Goal: Task Accomplishment & Management: Manage account settings

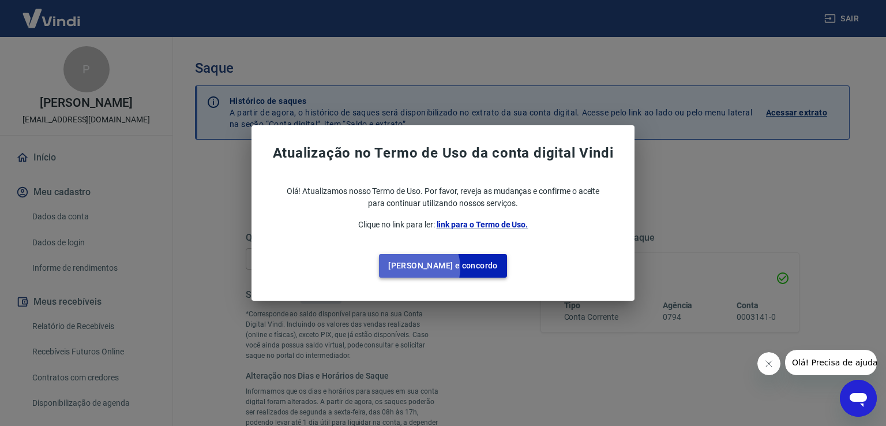
click at [436, 268] on button "[PERSON_NAME] e concordo" at bounding box center [443, 266] width 128 height 24
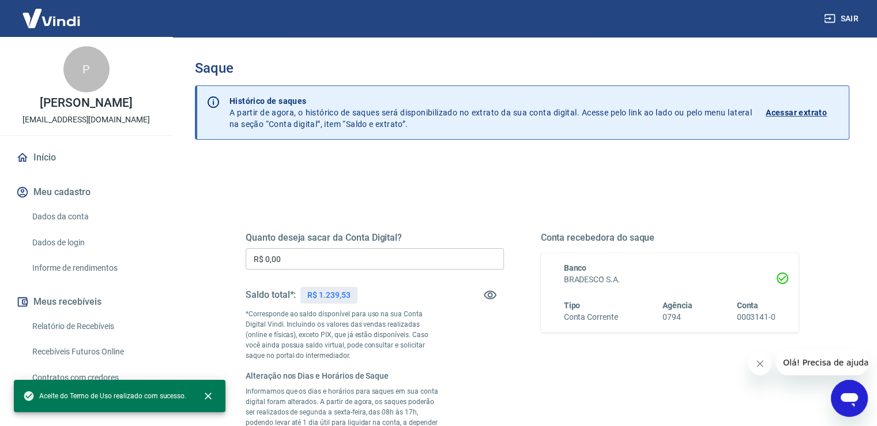
click at [315, 263] on input "R$ 0,00" at bounding box center [375, 258] width 258 height 21
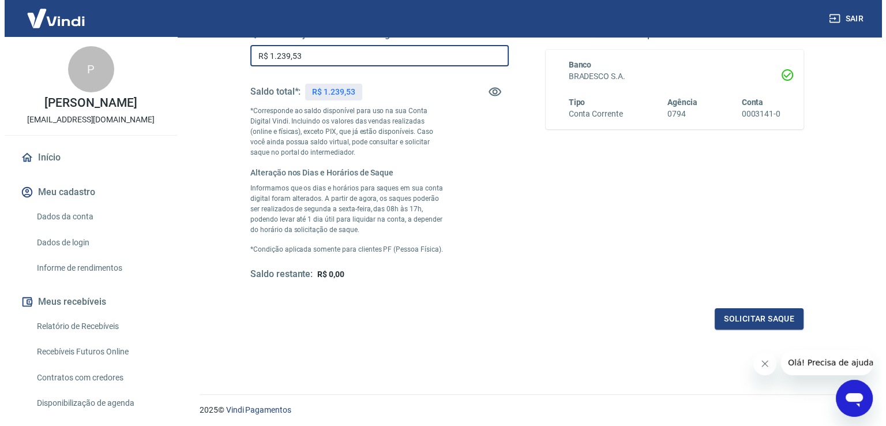
scroll to position [241, 0]
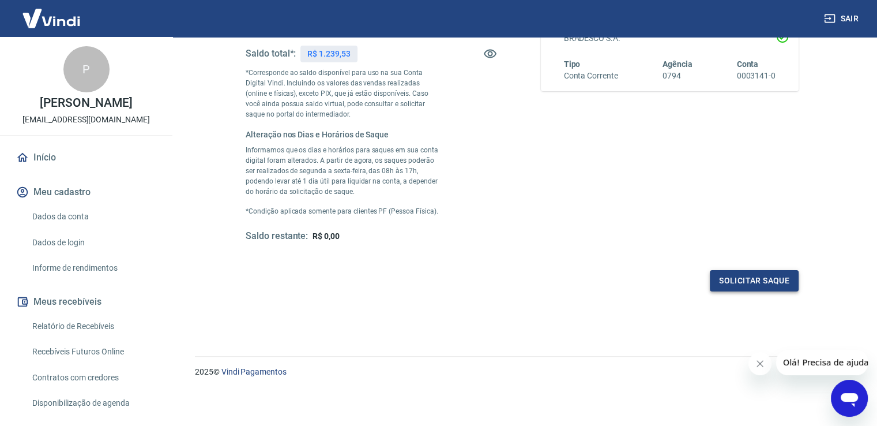
type input "R$ 1.239,53"
click at [754, 280] on button "Solicitar saque" at bounding box center [754, 280] width 89 height 21
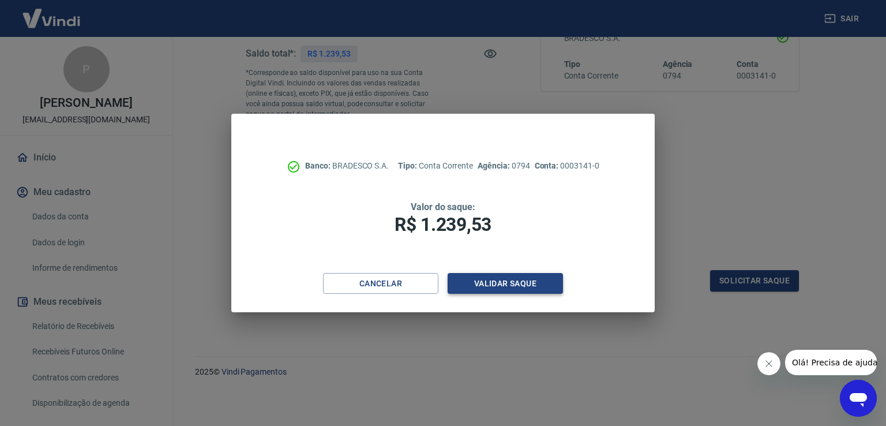
click at [491, 281] on button "Validar saque" at bounding box center [504, 283] width 115 height 21
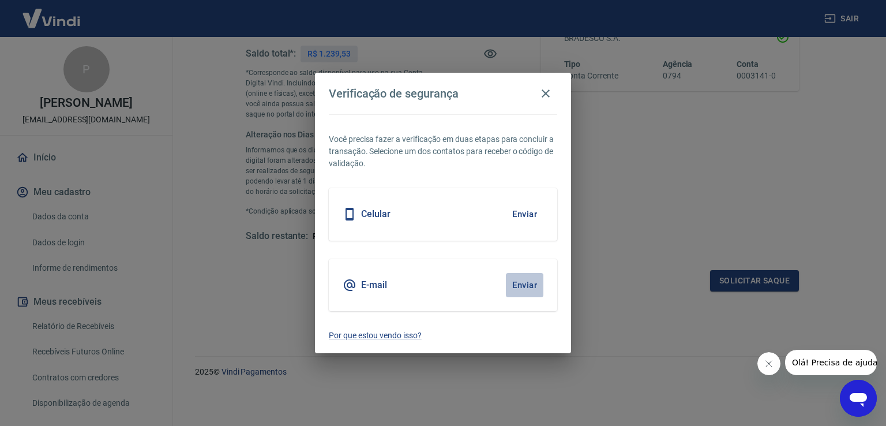
drag, startPoint x: 521, startPoint y: 286, endPoint x: 498, endPoint y: 277, distance: 24.1
click at [521, 284] on button "Enviar" at bounding box center [524, 285] width 37 height 24
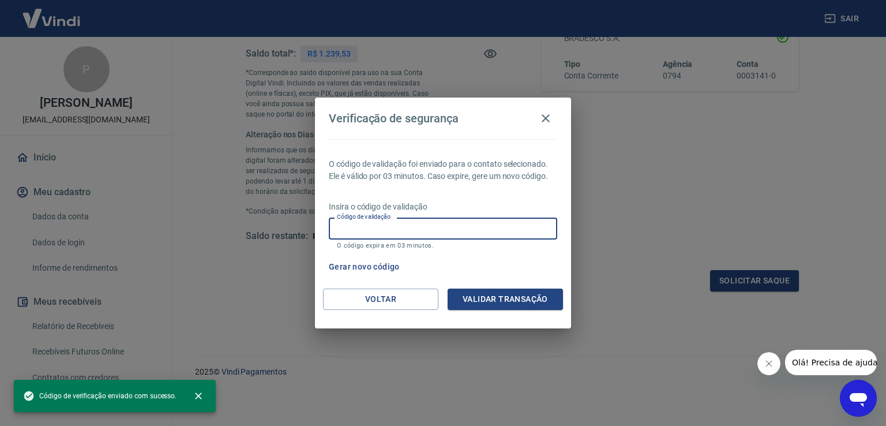
click at [424, 229] on input "Código de validação" at bounding box center [443, 227] width 228 height 21
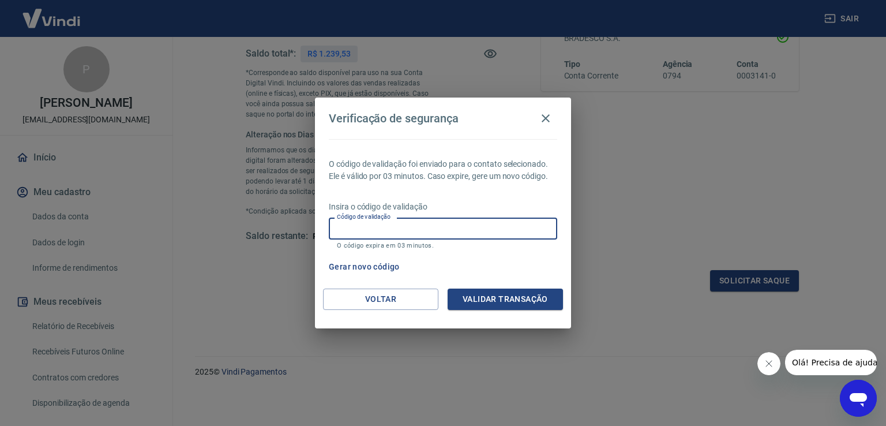
paste input "926206"
type input "926206"
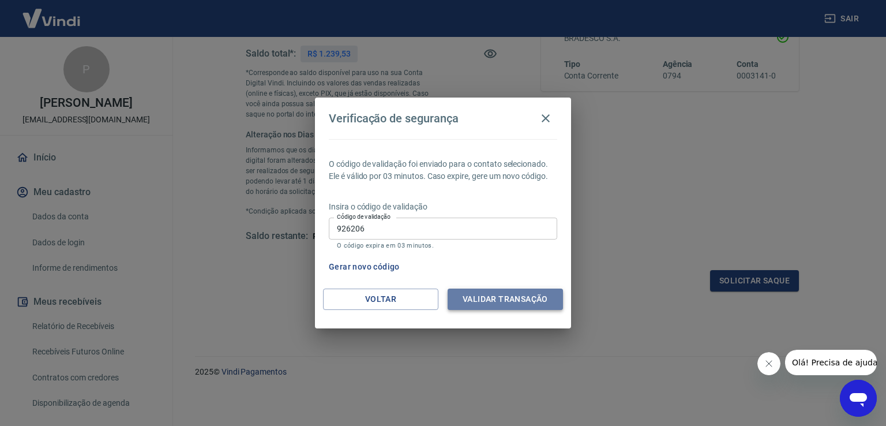
click at [505, 300] on button "Validar transação" at bounding box center [504, 298] width 115 height 21
